Goal: Task Accomplishment & Management: Complete application form

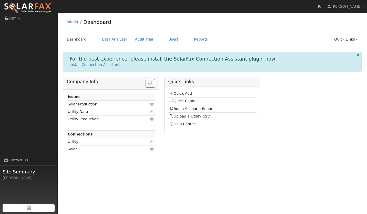
click at [185, 94] on link "Quick Add" at bounding box center [180, 93] width 23 height 4
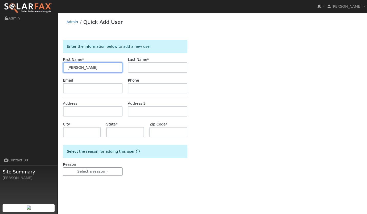
type input "Drew"
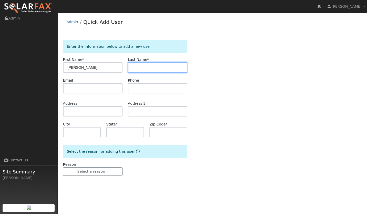
click at [137, 68] on input "text" at bounding box center [157, 67] width 59 height 10
type input "Johnson"
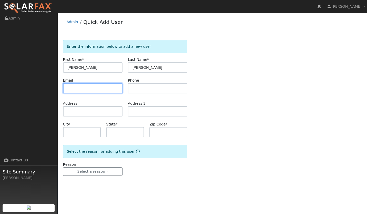
click at [101, 89] on input "text" at bounding box center [92, 88] width 59 height 10
paste input "drewjohnson8807@yahoo.com"
type input "drewjohnson8807@yahoo.com"
click at [130, 99] on form "Enter the information below to add a new user First Name * Drew Last Name * Joh…" at bounding box center [125, 113] width 124 height 146
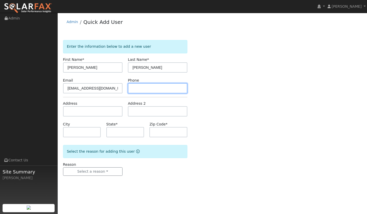
click at [135, 91] on input "text" at bounding box center [157, 88] width 59 height 10
paste input "(805) 556-5408"
type input "(805) 556-5408"
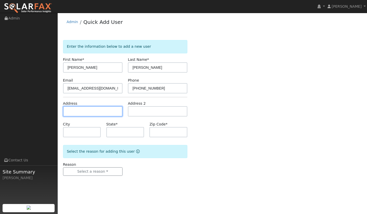
click at [109, 112] on input "text" at bounding box center [92, 111] width 59 height 10
paste input "823 Los Ciervos Court, Arroyo Grande, CA, USA"
type input "823 Los Ciervos Court"
type input "Arroyo Grande"
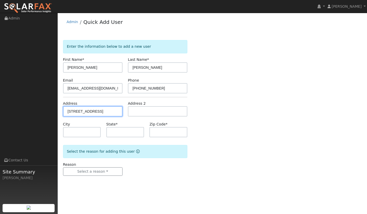
type input "CA"
type input "93420"
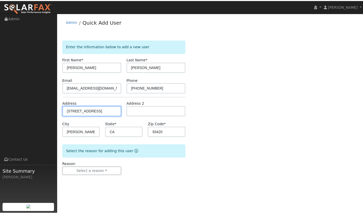
scroll to position [0, 0]
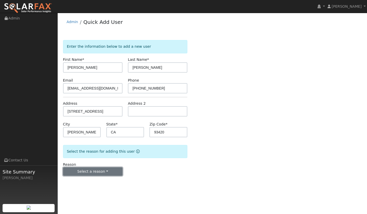
click at [107, 173] on button "Select a reason" at bounding box center [92, 171] width 59 height 9
click at [95, 181] on link "New lead" at bounding box center [91, 181] width 57 height 7
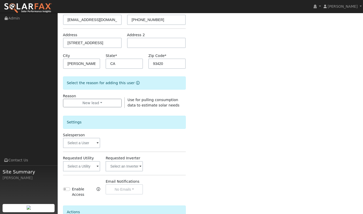
scroll to position [69, 0]
click at [86, 165] on input "text" at bounding box center [81, 165] width 37 height 10
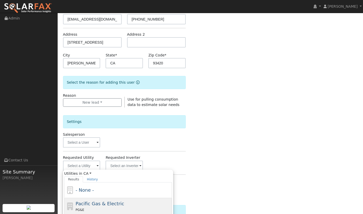
click at [104, 201] on span "Pacific Gas & Electric" at bounding box center [100, 203] width 48 height 5
type input "Pacific Gas & Electric"
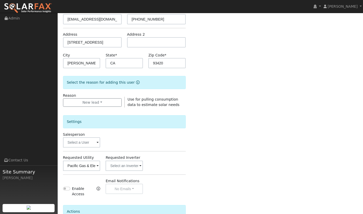
scroll to position [118, 0]
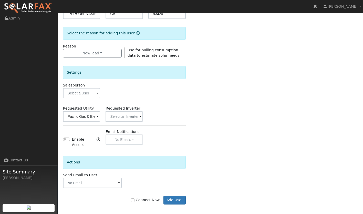
click at [137, 195] on div "Connect Now Add User" at bounding box center [124, 199] width 128 height 9
click at [137, 197] on label "Connect Now" at bounding box center [145, 199] width 29 height 5
click at [134, 198] on input "Connect Now" at bounding box center [133, 200] width 4 height 4
checkbox input "true"
click at [178, 196] on button "Add User" at bounding box center [174, 199] width 22 height 9
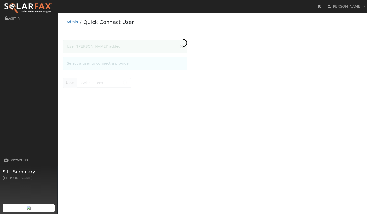
type input "[PERSON_NAME]"
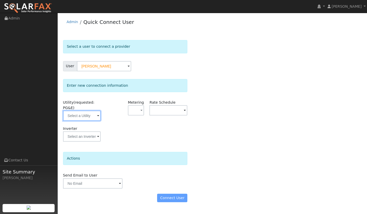
click at [90, 117] on input "text" at bounding box center [82, 115] width 38 height 10
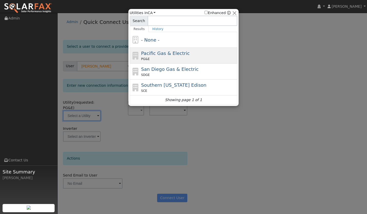
click at [171, 53] on span "Pacific Gas & Electric" at bounding box center [165, 52] width 48 height 5
type input "PG&E"
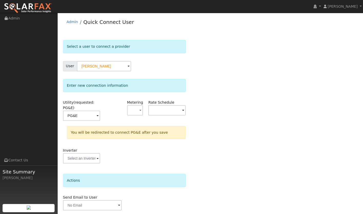
scroll to position [18, 0]
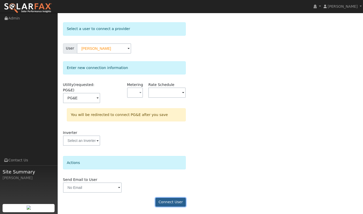
click at [172, 201] on button "Connect User" at bounding box center [170, 201] width 30 height 9
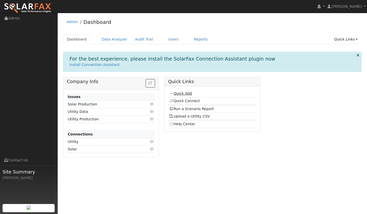
click at [182, 93] on link "Quick Add" at bounding box center [180, 93] width 23 height 4
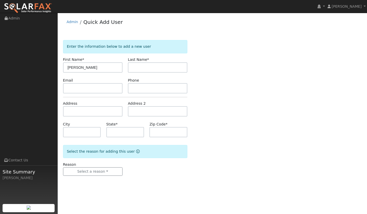
type input "[PERSON_NAME]"
click at [161, 68] on input "text" at bounding box center [157, 67] width 59 height 10
type input "[PERSON_NAME]"
click at [98, 88] on input "text" at bounding box center [92, 88] width 59 height 10
click at [91, 110] on input "text" at bounding box center [92, 111] width 59 height 10
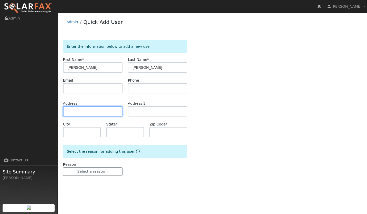
paste input "[STREET_ADDRESS]"
type input "823 Los Ciervos Court"
type input "Arroyo Grande"
type input "CA"
type input "93420"
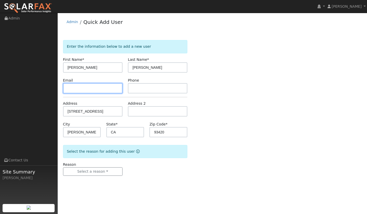
click at [76, 92] on input "text" at bounding box center [92, 88] width 59 height 10
paste input "drewjohnson8807@yahoo.com"
type input "drewjohnson8807@yahoo.com"
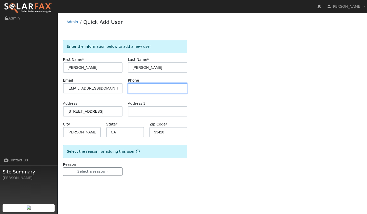
click at [138, 89] on input "text" at bounding box center [157, 88] width 59 height 10
paste input "(805) 556-5408"
type input "(805) 556-5408"
click at [109, 177] on form "Enter the information below to add a new user First Name * Drew Last Name * Joh…" at bounding box center [125, 113] width 124 height 146
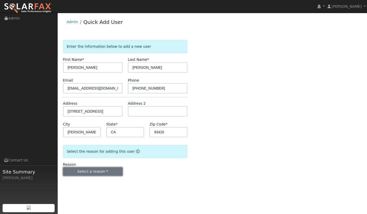
click at [108, 173] on button "Select a reason" at bounding box center [92, 171] width 59 height 9
click at [95, 181] on link "New lead" at bounding box center [91, 181] width 57 height 7
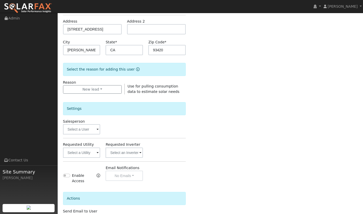
scroll to position [82, 0]
click at [90, 150] on input "text" at bounding box center [81, 152] width 37 height 10
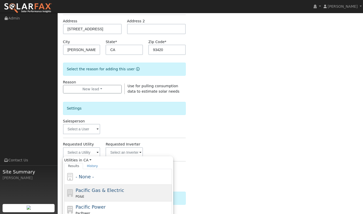
click at [93, 197] on div "PG&E" at bounding box center [123, 195] width 95 height 5
type input "Pacific Gas & Electric"
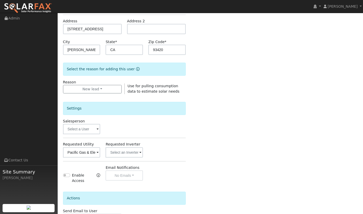
scroll to position [118, 0]
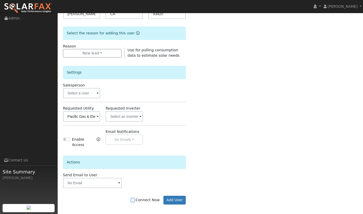
click at [134, 198] on input "Connect Now" at bounding box center [133, 200] width 4 height 4
checkbox input "true"
click at [172, 197] on button "Add User" at bounding box center [174, 199] width 22 height 9
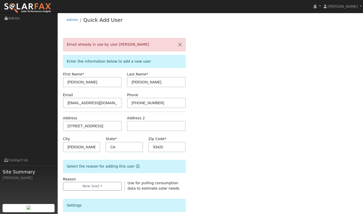
scroll to position [0, 0]
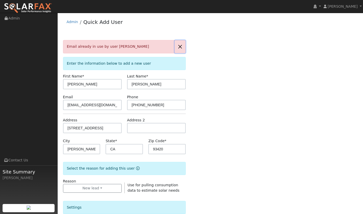
click at [180, 45] on button "button" at bounding box center [180, 46] width 11 height 13
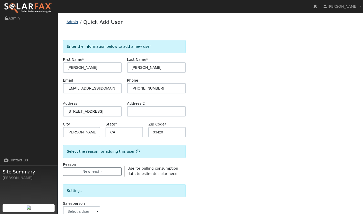
click at [67, 22] on link "Admin" at bounding box center [73, 22] width 12 height 4
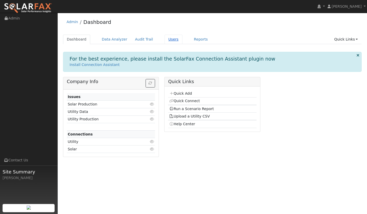
click at [166, 42] on link "Users" at bounding box center [173, 39] width 18 height 9
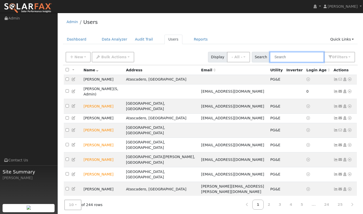
click at [283, 60] on input "text" at bounding box center [297, 57] width 54 height 10
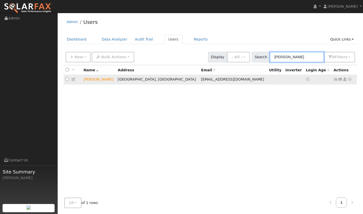
type input "[PERSON_NAME]"
click at [349, 79] on icon at bounding box center [349, 79] width 5 height 4
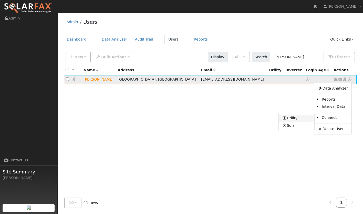
click at [305, 117] on link "Utility" at bounding box center [297, 117] width 36 height 7
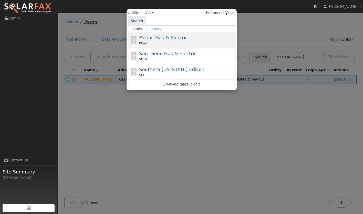
click at [204, 43] on div "PG&E" at bounding box center [186, 43] width 95 height 5
